Goal: Check status: Check status

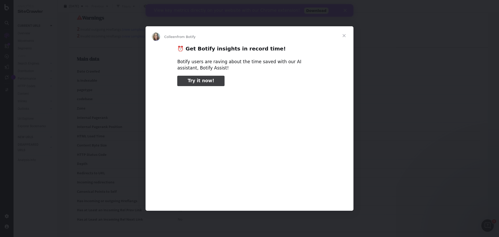
type input "159377"
click at [344, 37] on span "Close" at bounding box center [344, 35] width 19 height 19
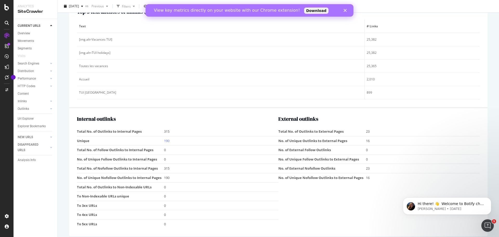
scroll to position [624, 0]
